Goal: Task Accomplishment & Management: Complete application form

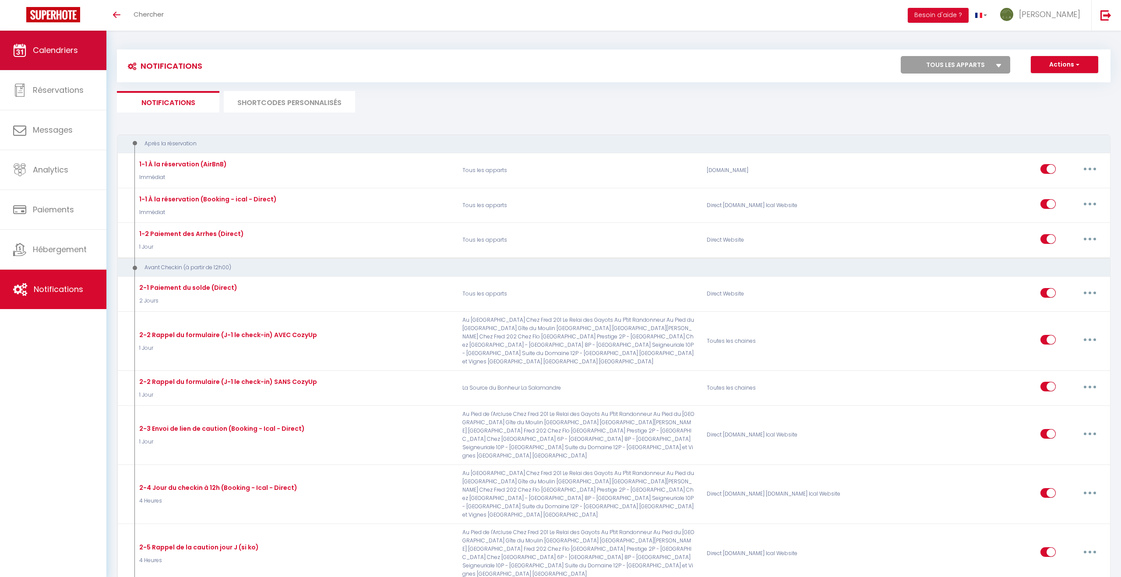
click at [48, 52] on span "Calendriers" at bounding box center [55, 50] width 45 height 11
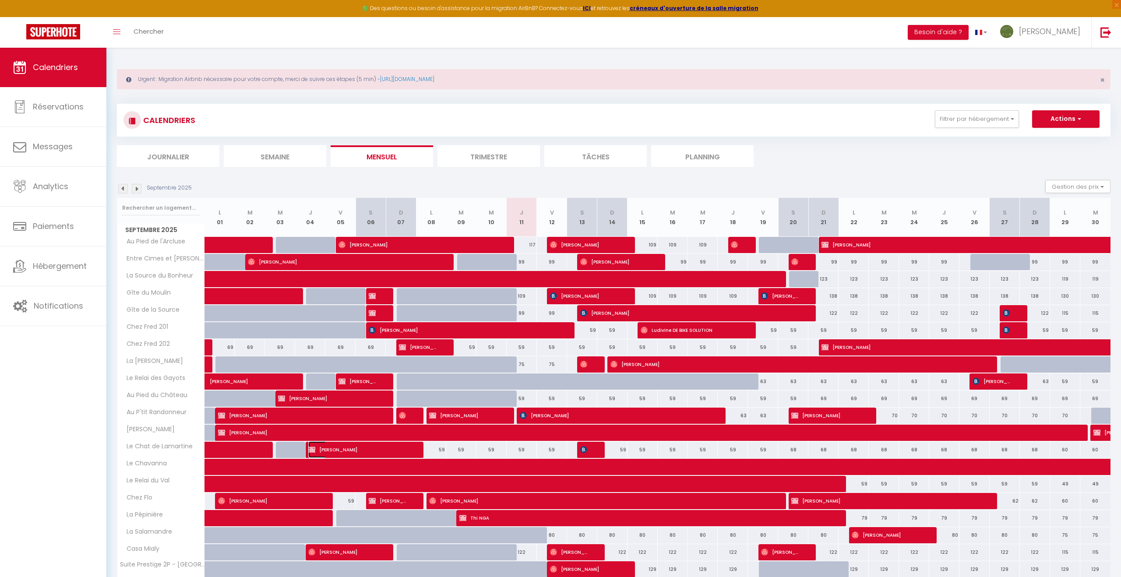
click at [352, 452] on span "[PERSON_NAME]" at bounding box center [358, 449] width 101 height 17
select select "OK"
select select "1"
select select "0"
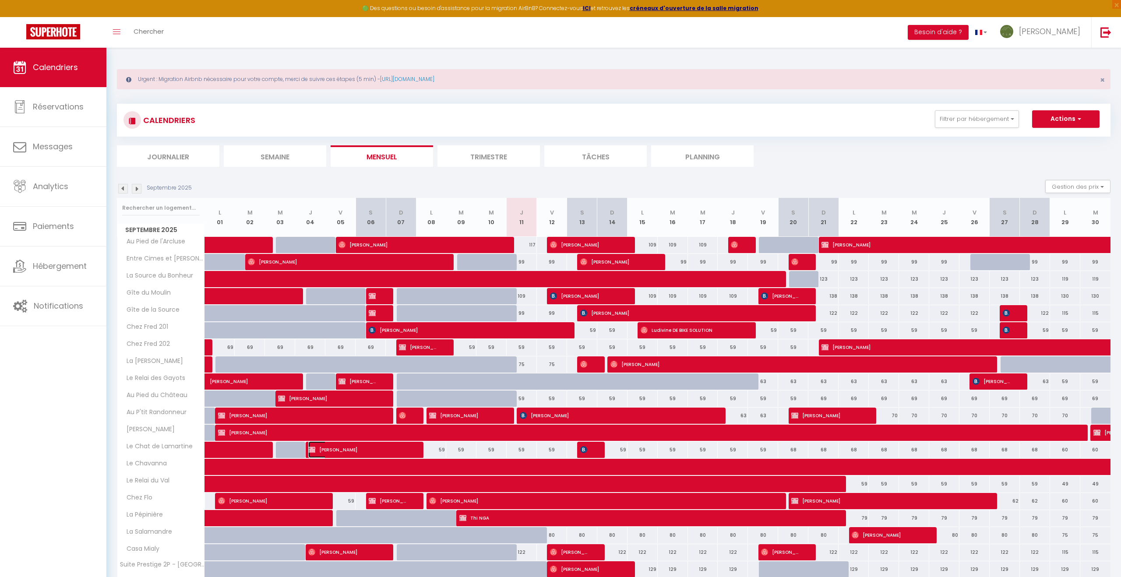
select select "1"
select select
select select "26022"
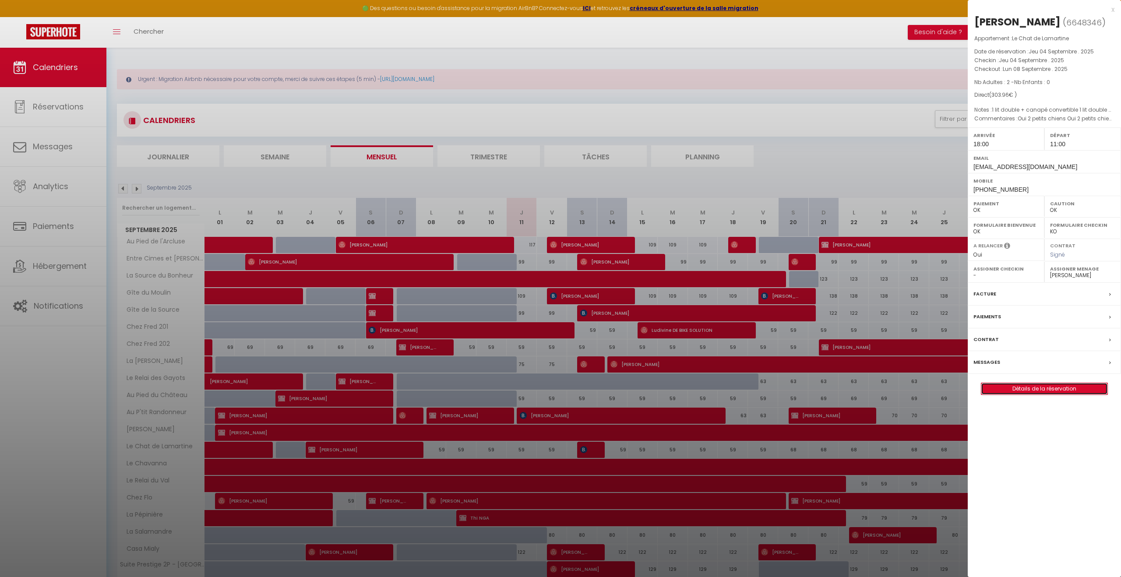
click at [1075, 391] on link "Détails de la réservation" at bounding box center [1044, 388] width 126 height 11
select select
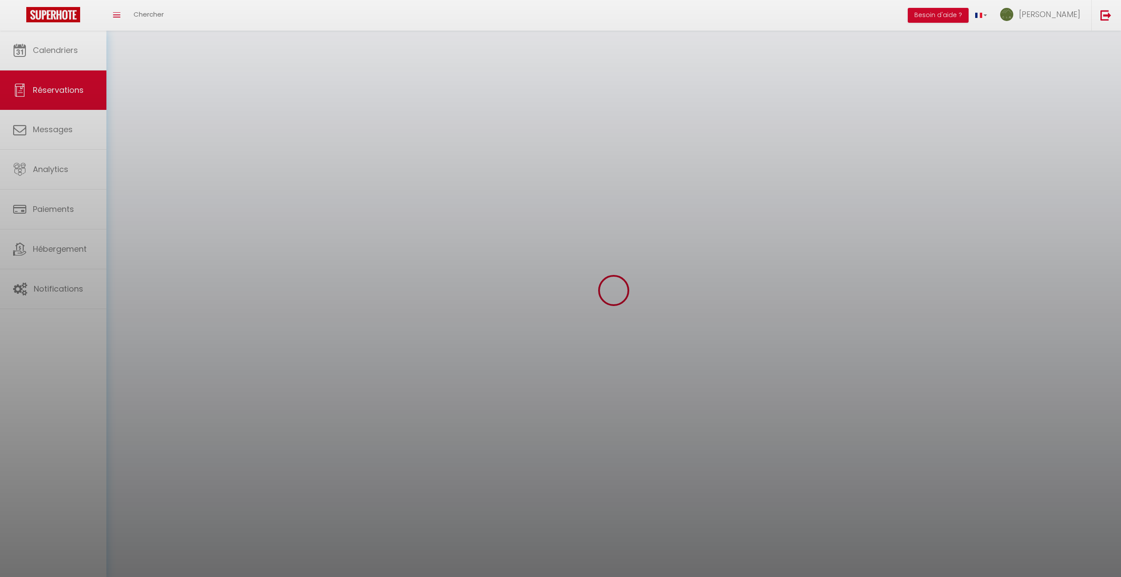
select select
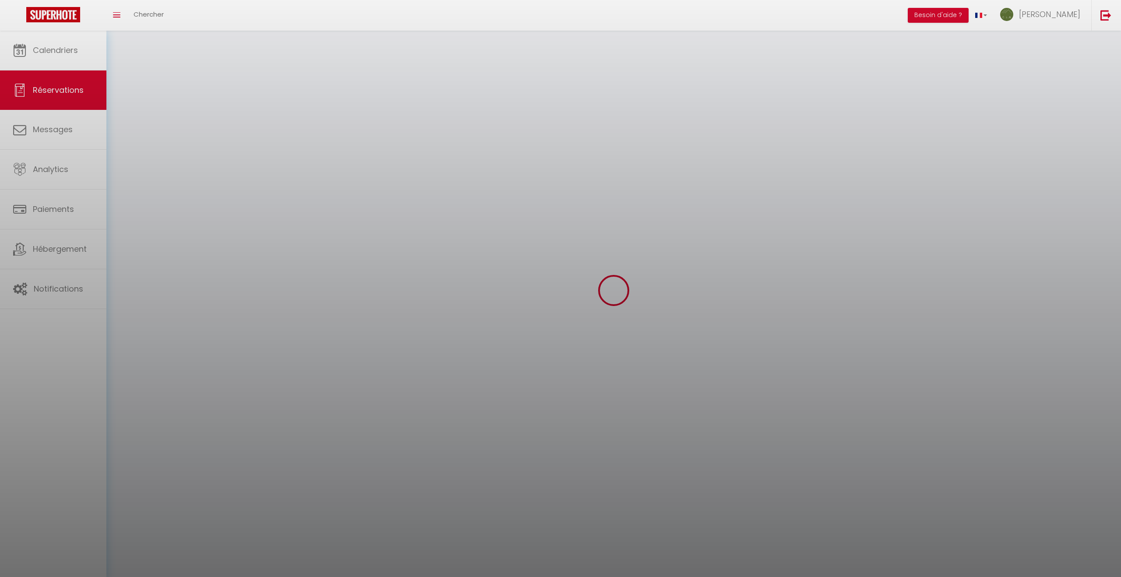
select select
checkbox input "false"
select select
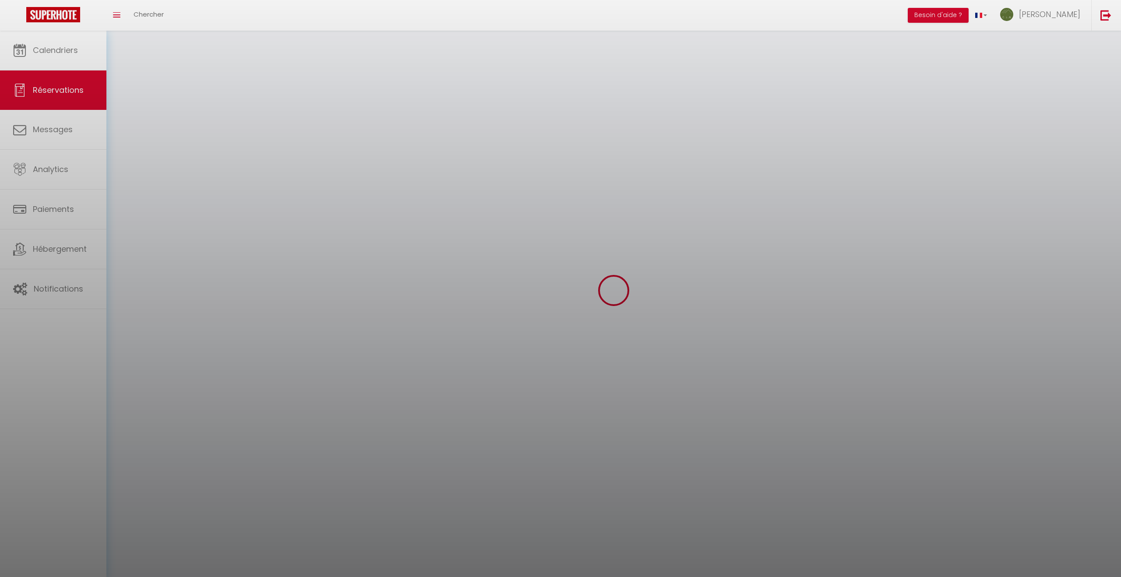
select select
checkbox input "false"
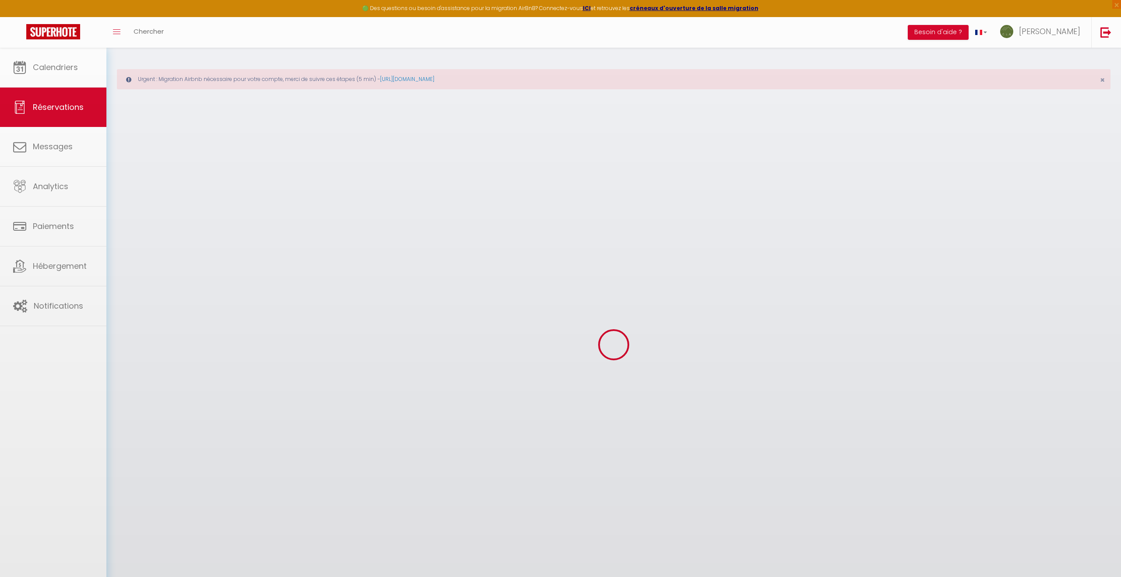
select select
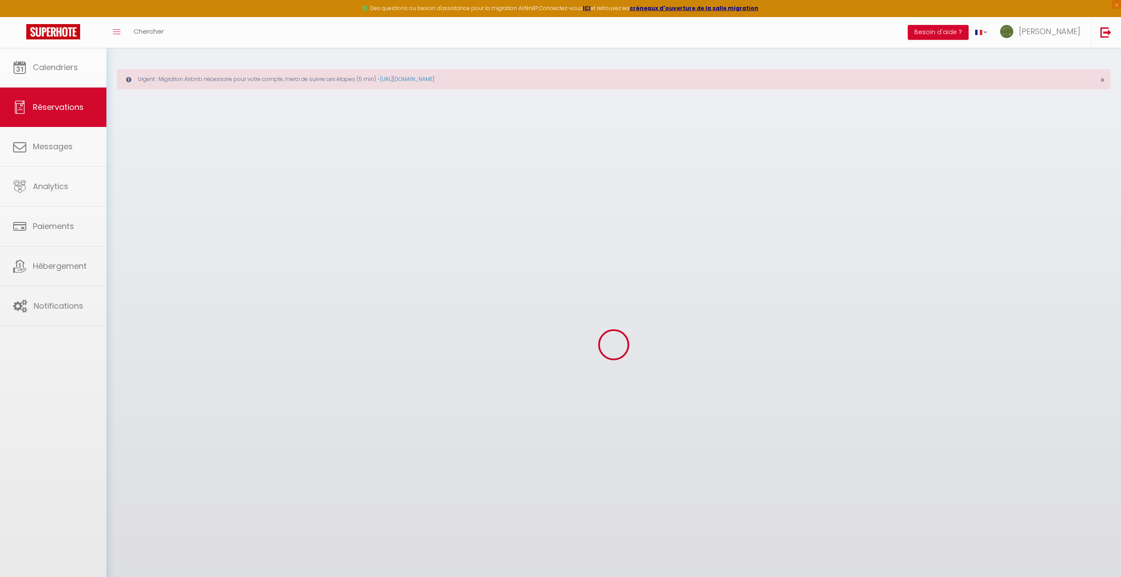
select select
checkbox input "false"
select select
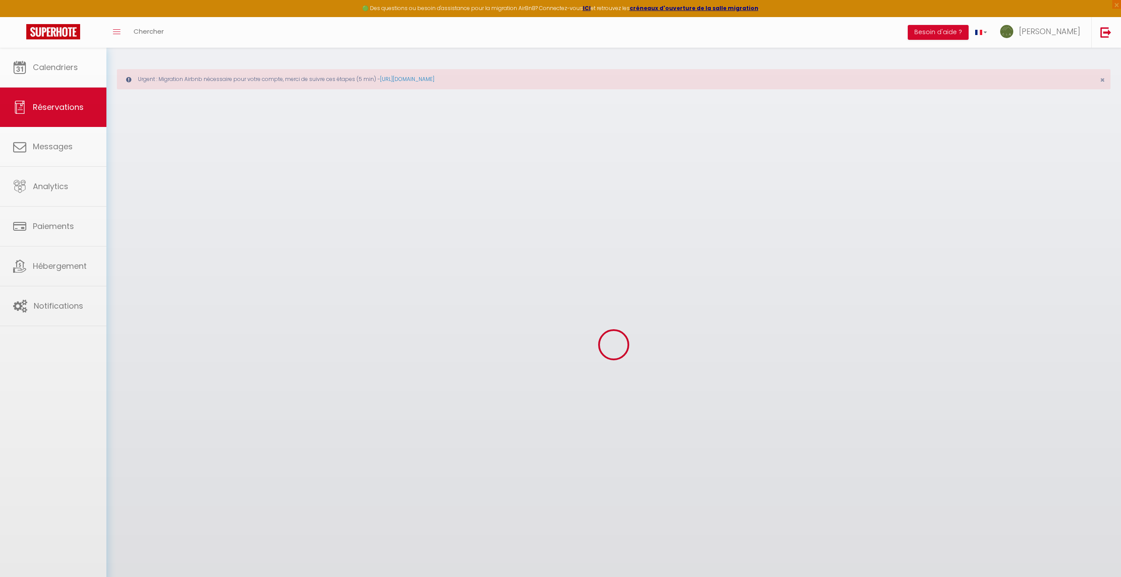
select select
checkbox input "false"
select select
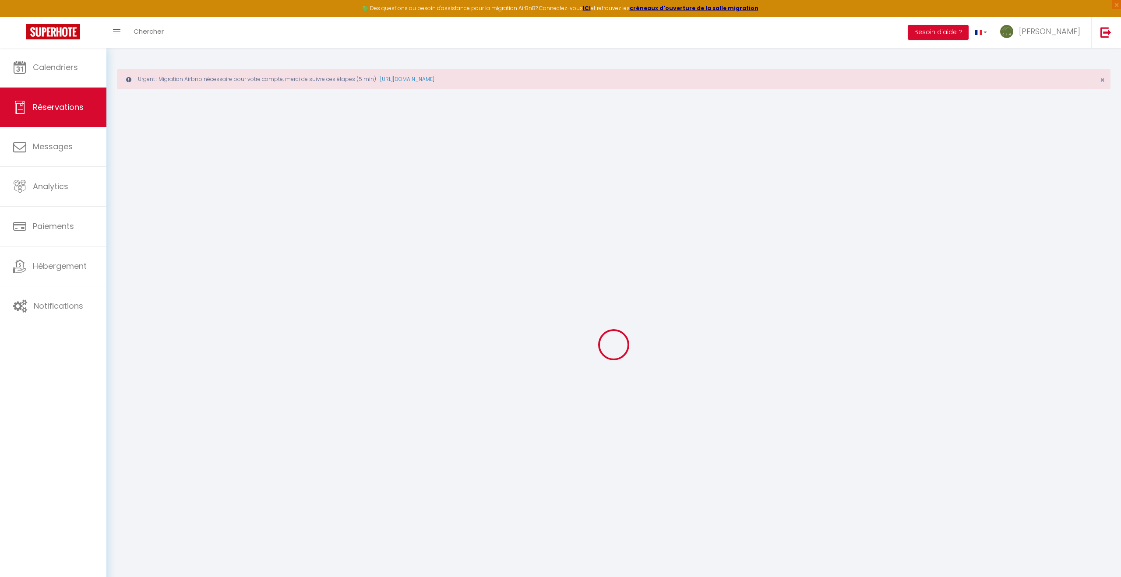
type input "[PERSON_NAME]"
type input "TESTA"
type input "[EMAIL_ADDRESS][DOMAIN_NAME]"
type input "[PHONE_NUMBER]"
type input "10800"
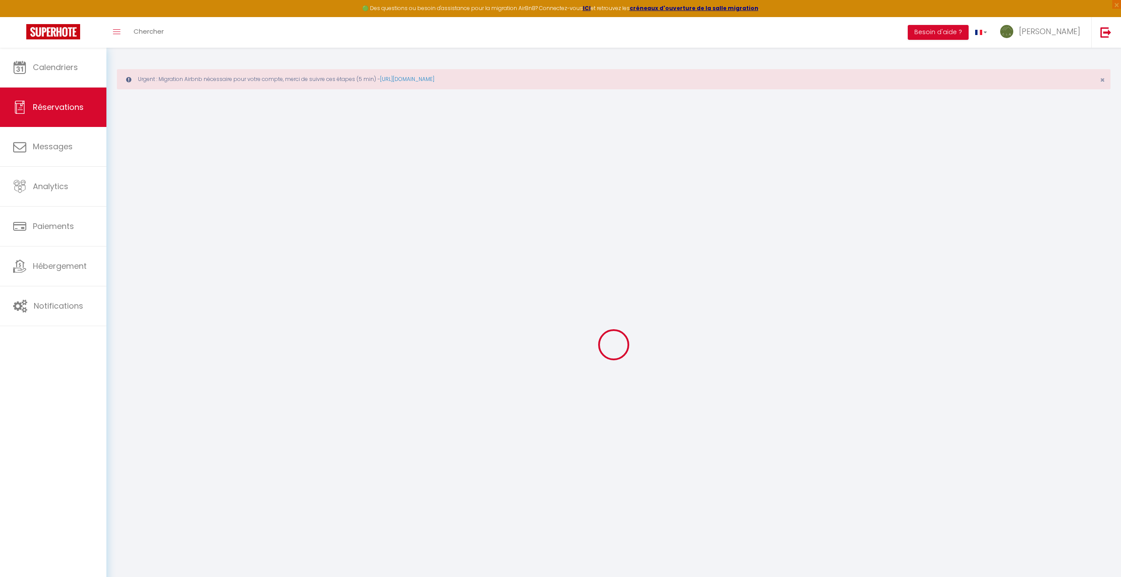
type input "[STREET_ADDRESS]"
type input "BUCHÈRES"
select select "FR"
select select "39925"
select select "1"
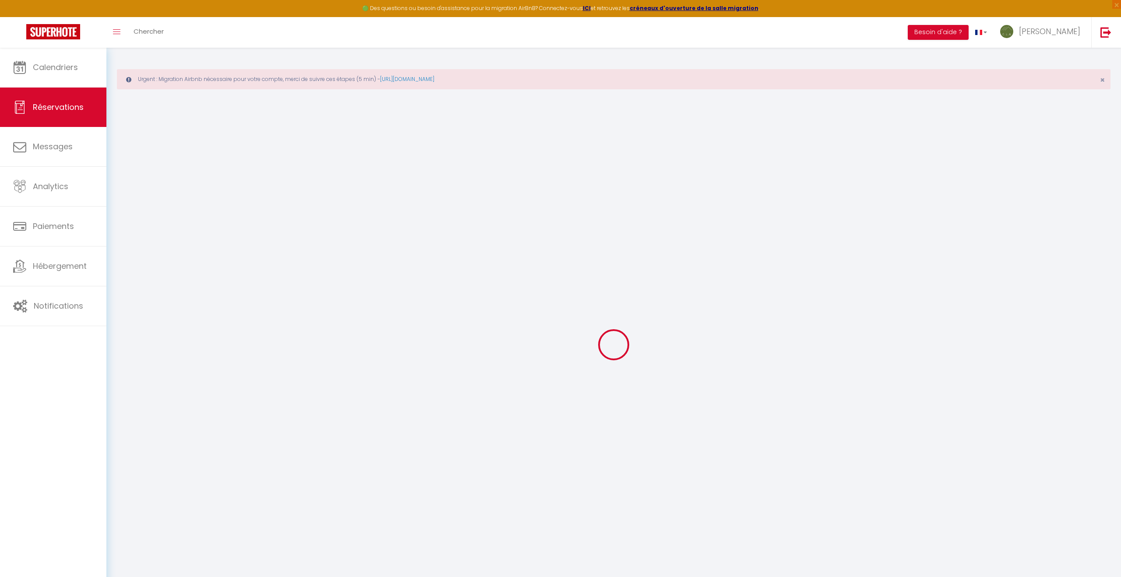
type input "Jeu 04 Septembre 2025"
select select
type input "Lun 08 Septembre 2025"
select select
type input "2"
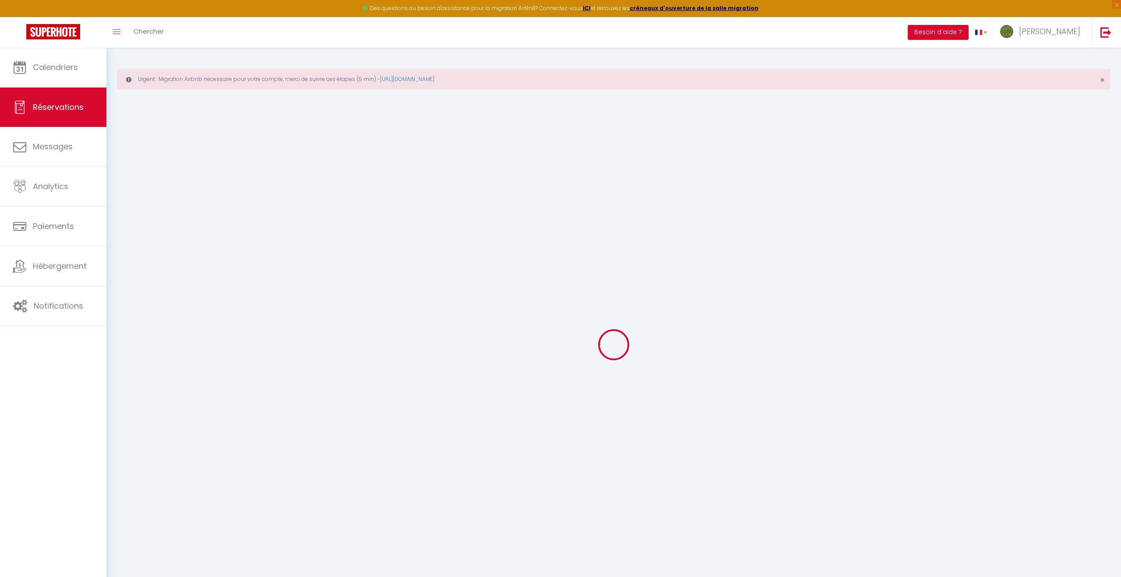
select select "12"
select select
type input "236"
checkbox input "false"
type input "0"
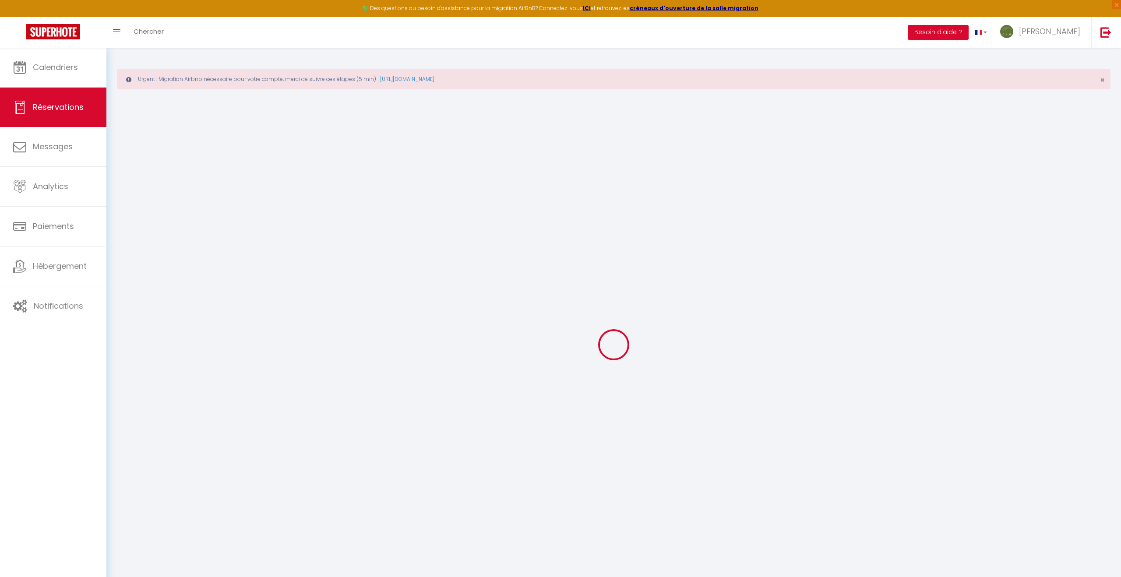
type input "40"
type input "15"
type input "0"
select select
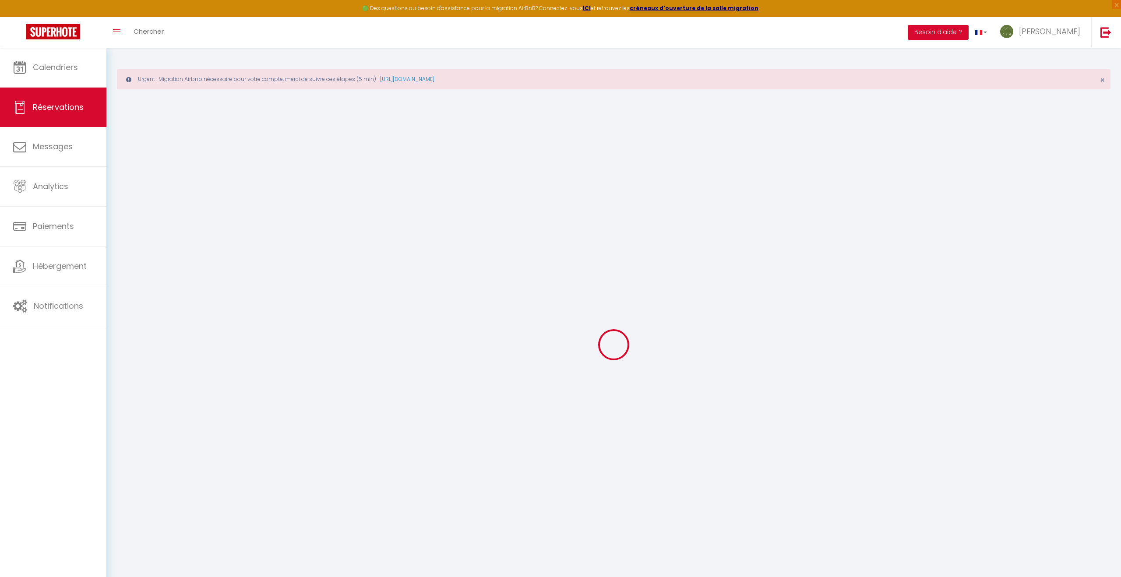
select select "15"
checkbox input "false"
select index
select select
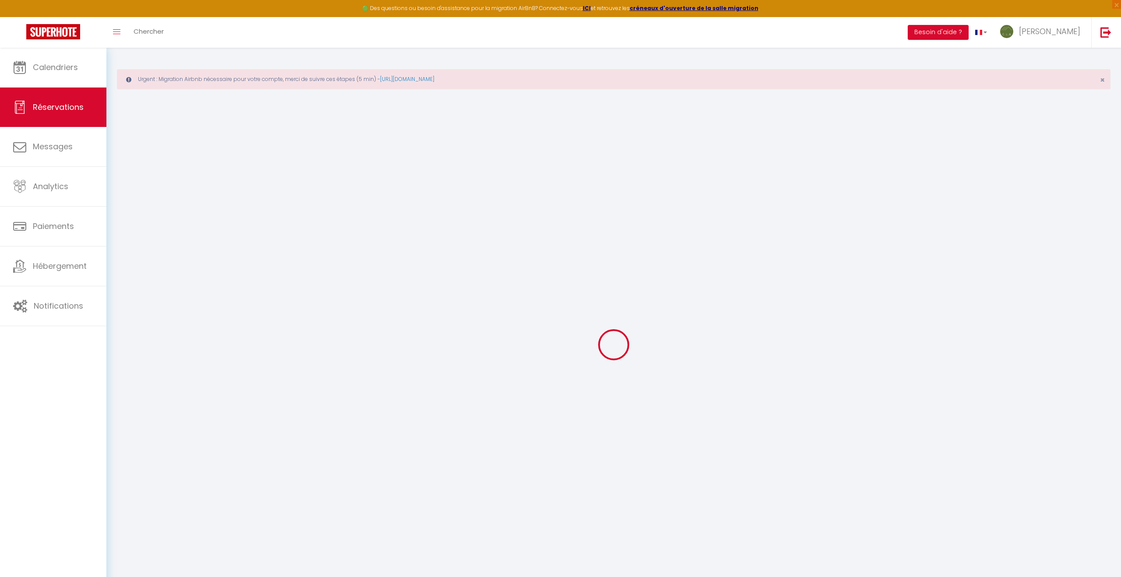
checkbox input "false"
select index
select select
checkbox input "false"
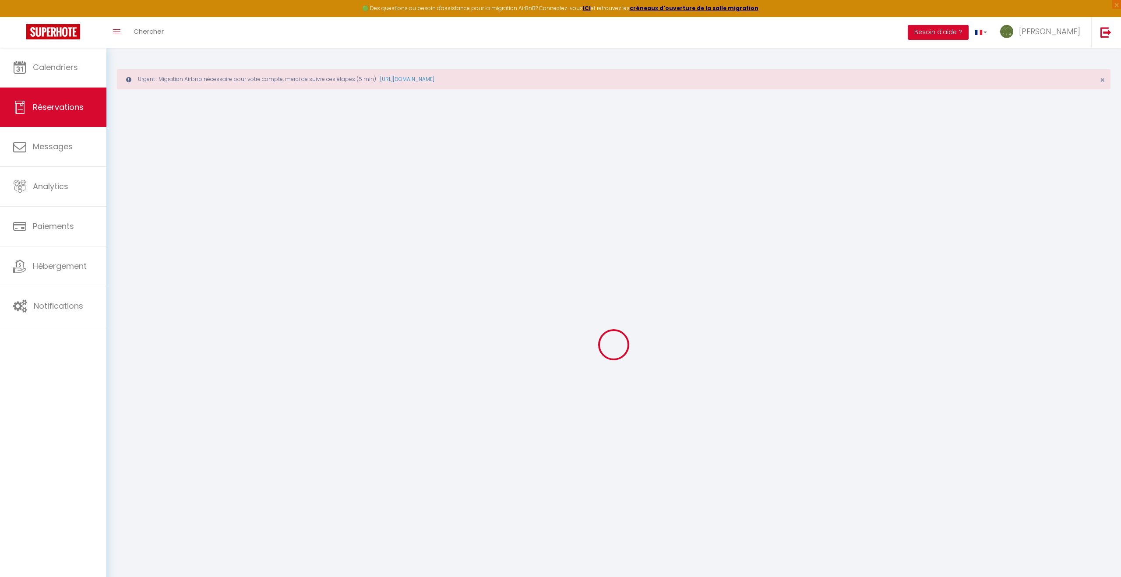
select index
type textarea "Oui 2 petits chiens Oui 2 petits chiens"
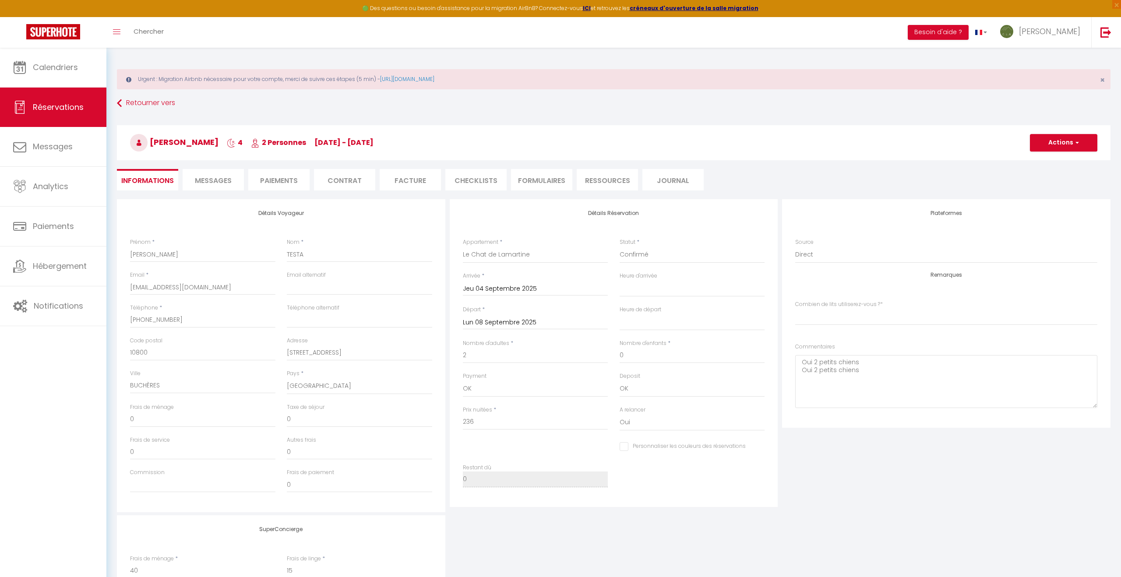
type input "55"
type input "12.96"
select select
checkbox input "false"
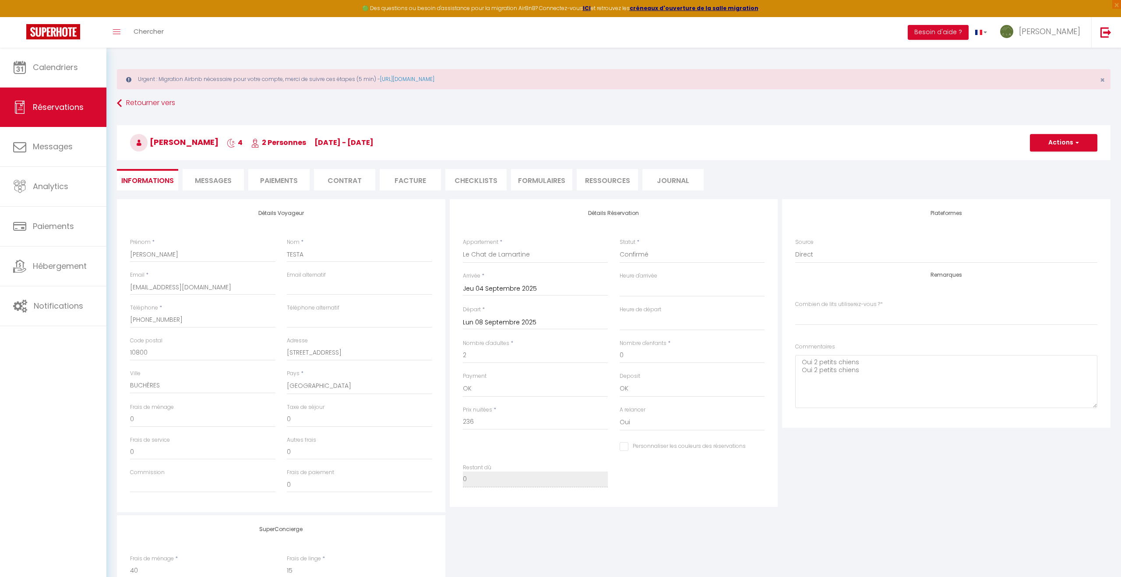
select index
checkbox input "false"
select index
select select "18:00"
select select "11:00"
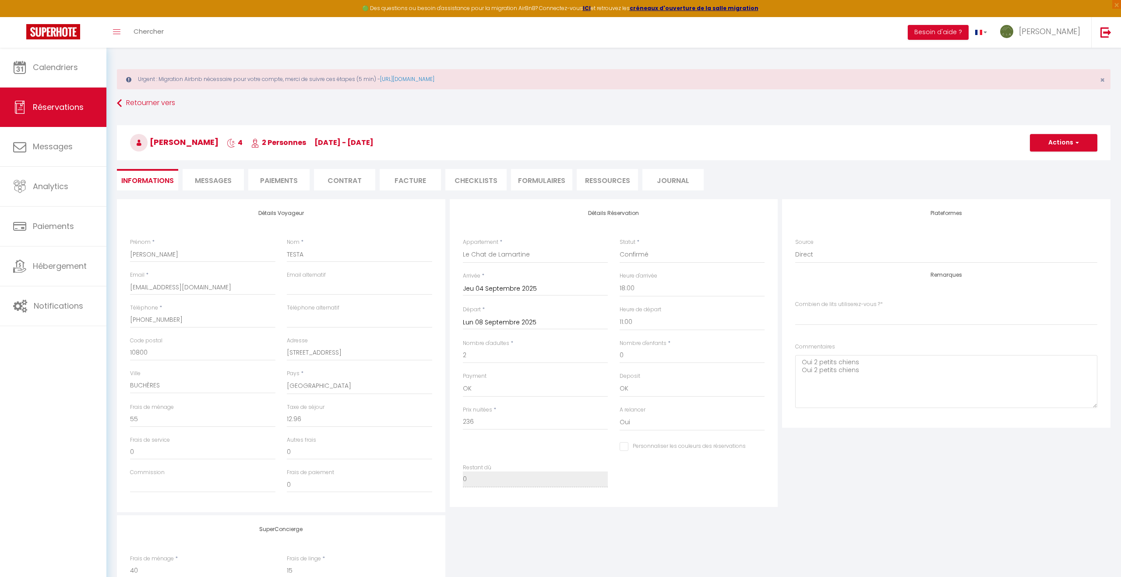
checkbox input "false"
select index
